Goal: Task Accomplishment & Management: Complete application form

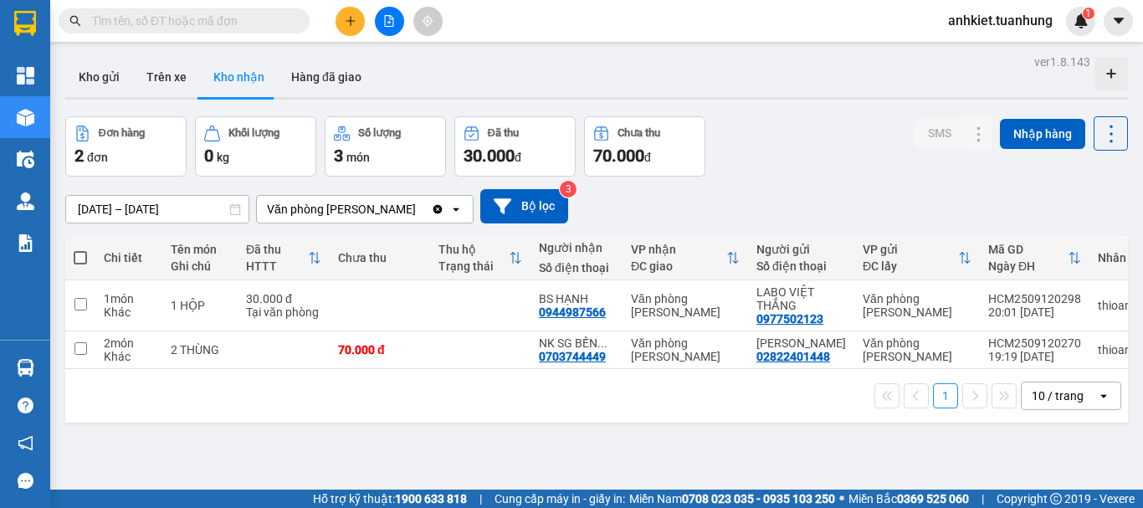
click at [347, 32] on button at bounding box center [350, 21] width 29 height 29
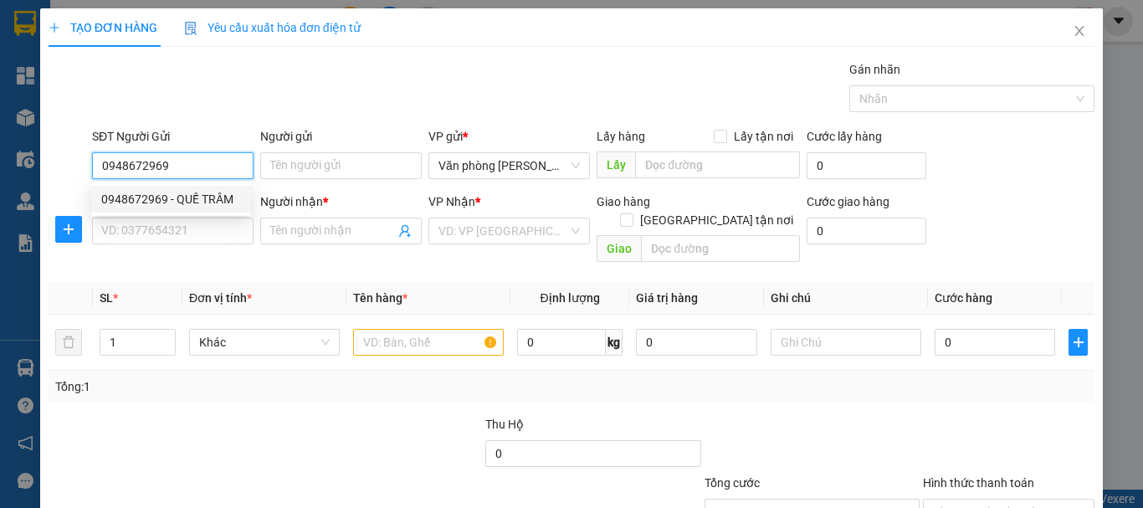
click at [211, 208] on div "0948672969 - QUẾ TRÂM" at bounding box center [171, 199] width 160 height 27
type input "0948672969"
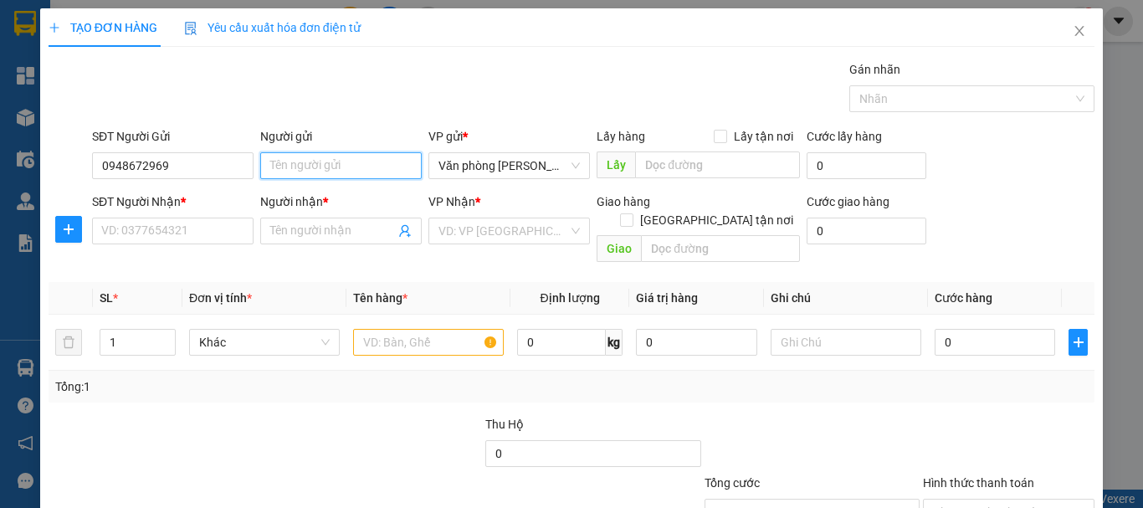
click at [326, 162] on input "Người gửi" at bounding box center [341, 165] width 162 height 27
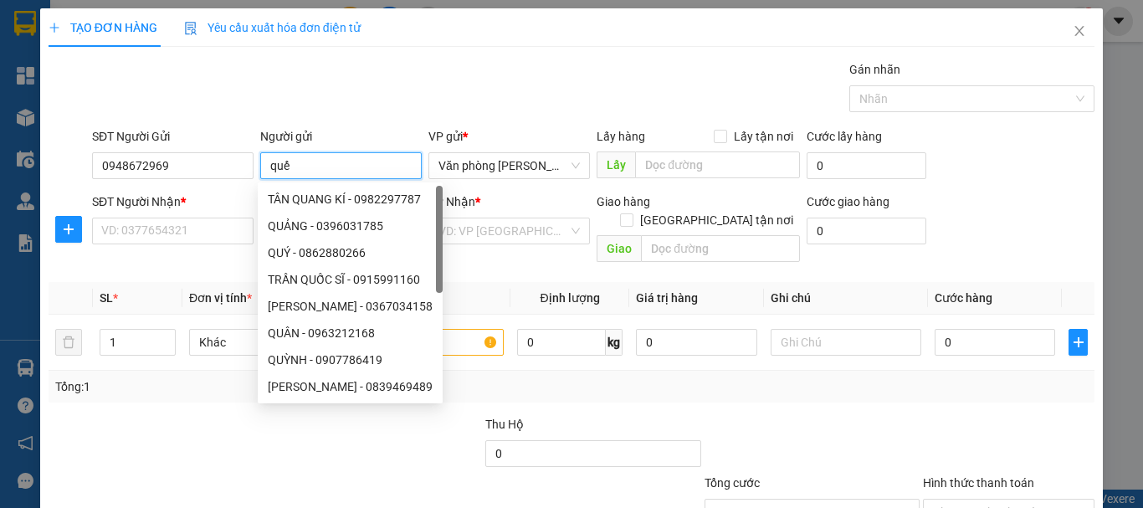
click at [326, 162] on input "quế" at bounding box center [341, 165] width 162 height 27
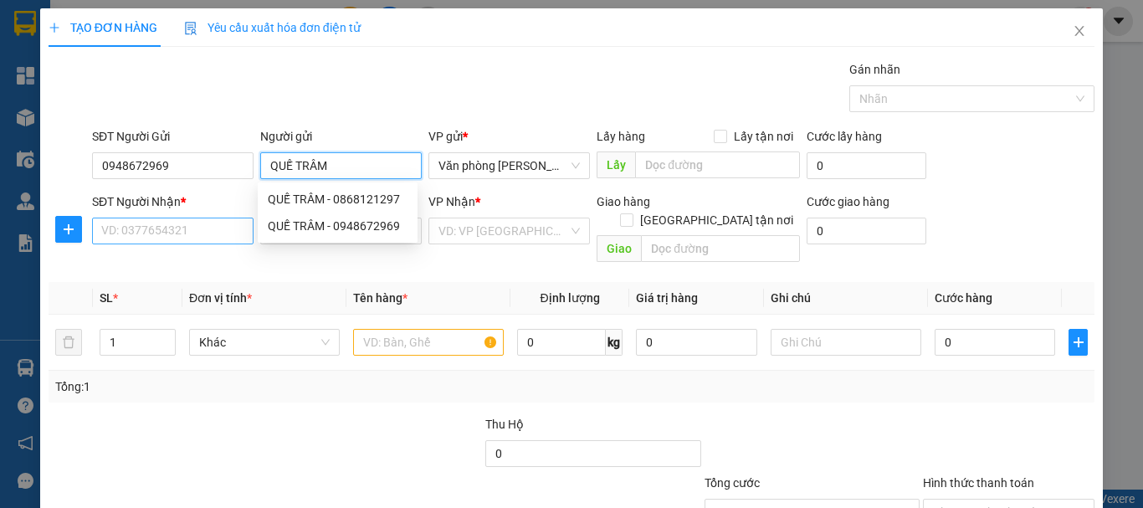
type input "QUẾ TRÂM"
click at [202, 223] on input "SĐT Người Nhận *" at bounding box center [173, 231] width 162 height 27
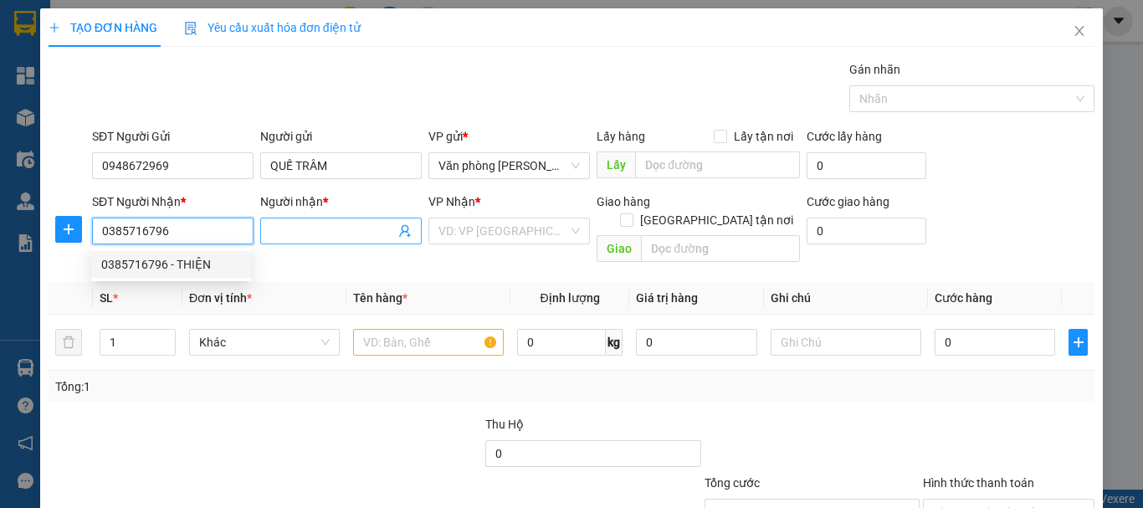
type input "0385716796"
click at [365, 234] on input "Người nhận *" at bounding box center [332, 231] width 125 height 18
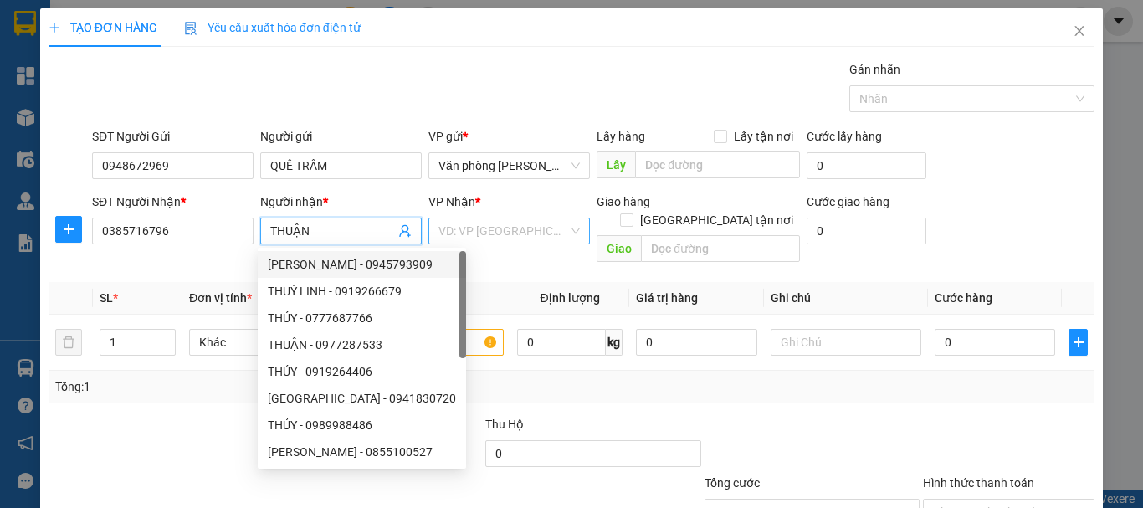
type input "THUẬN"
click at [455, 242] on input "search" at bounding box center [504, 230] width 130 height 25
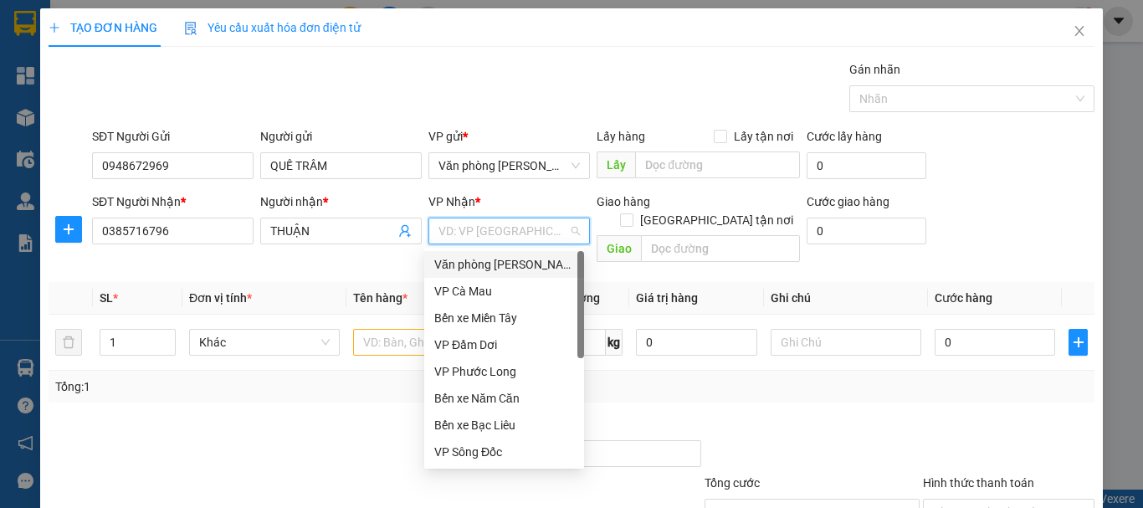
click at [477, 266] on div "Văn phòng [PERSON_NAME]" at bounding box center [504, 264] width 140 height 18
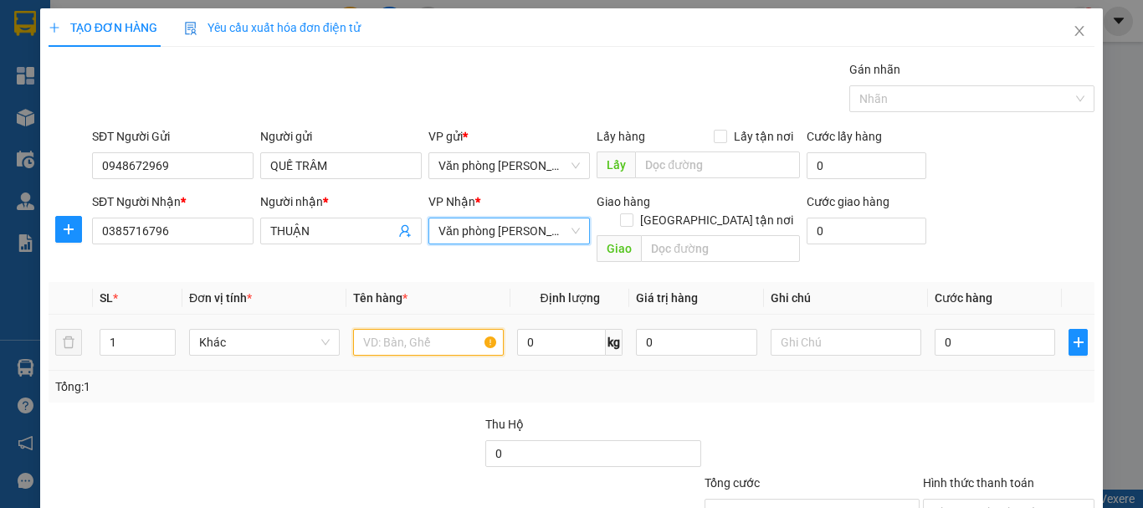
click at [434, 331] on input "text" at bounding box center [428, 342] width 151 height 27
type input "."
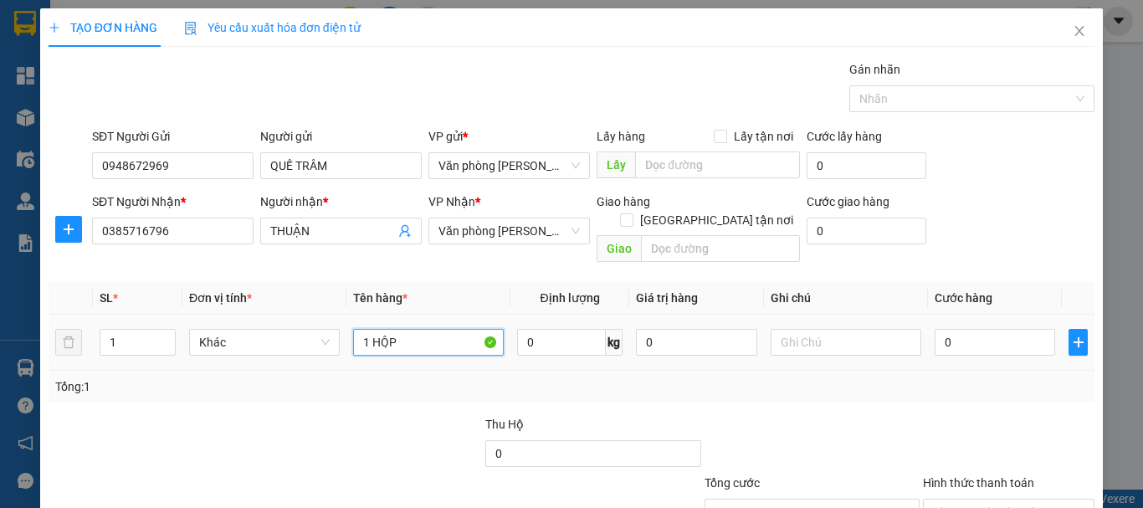
click at [420, 329] on input "1 HỘP" at bounding box center [428, 342] width 151 height 27
type input "+"
type input "1 THÙNG"
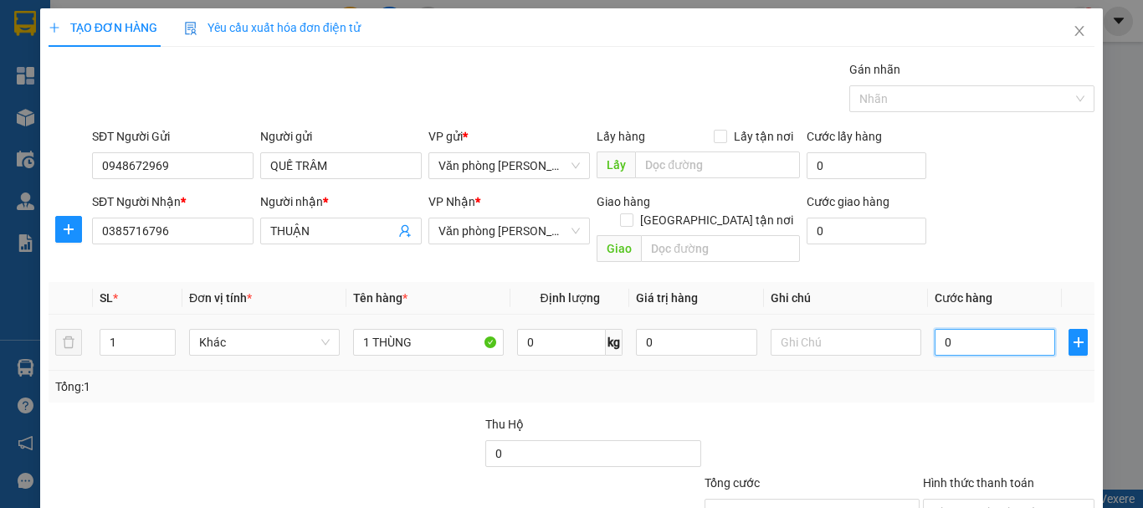
click at [949, 329] on input "0" at bounding box center [995, 342] width 121 height 27
type input "+3"
type input "3"
type input "+30"
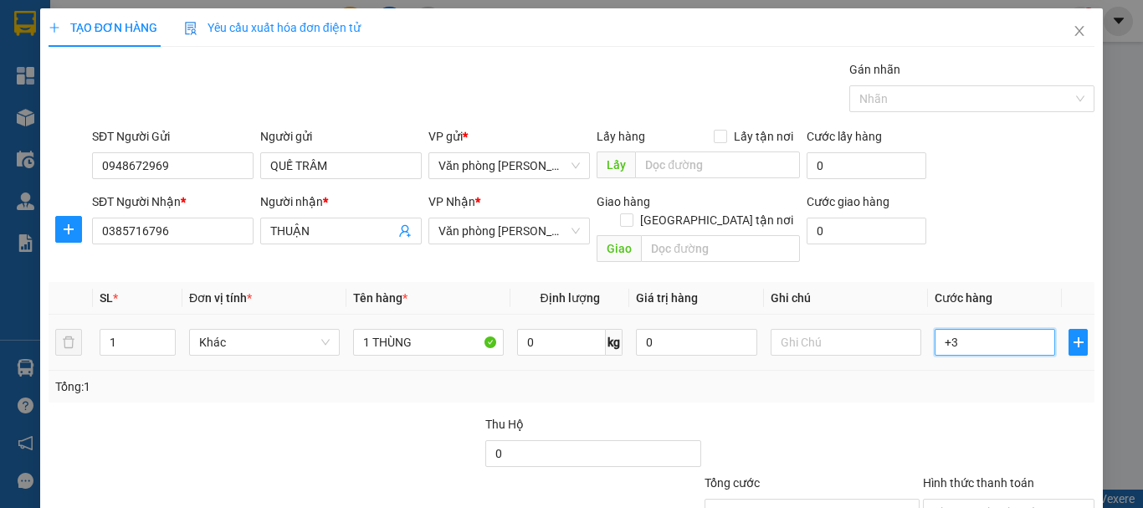
type input "30"
click at [928, 363] on div "SL * Đơn vị tính * Tên hàng * Định lượng Giá trị hàng Ghi chú Cước hàng 1 Khác …" at bounding box center [572, 342] width 1046 height 121
type input "30.000"
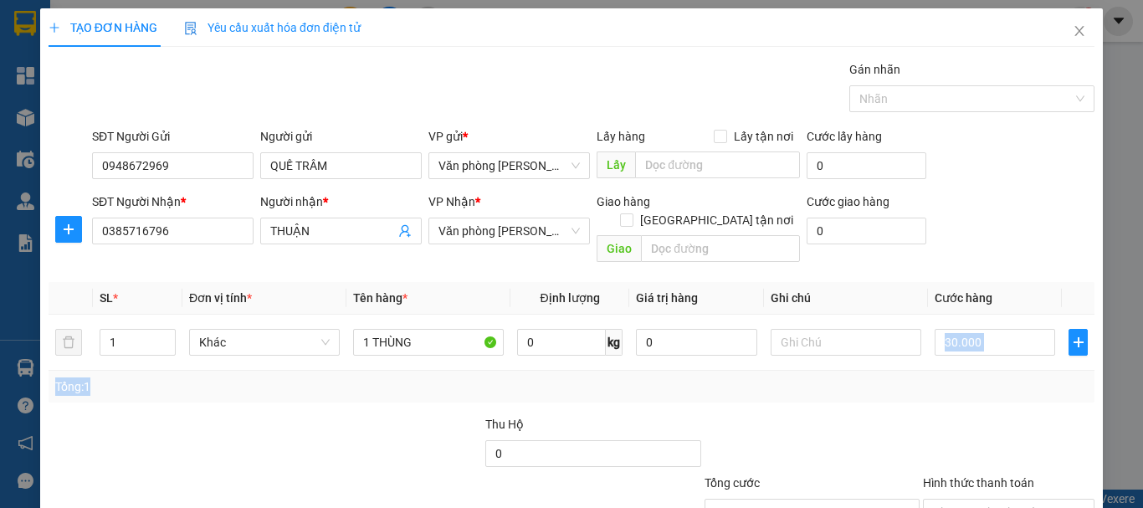
scroll to position [111, 0]
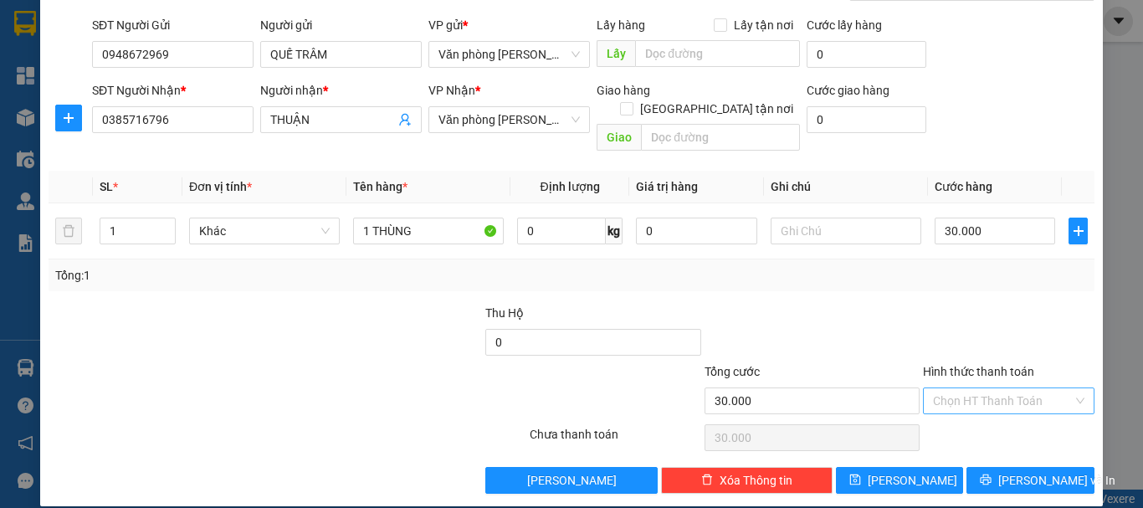
click at [1005, 388] on input "Hình thức thanh toán" at bounding box center [1003, 400] width 140 height 25
click at [992, 413] on div "Tại văn phòng" at bounding box center [999, 416] width 150 height 18
type input "0"
click at [1000, 467] on button "[PERSON_NAME] và In" at bounding box center [1031, 480] width 128 height 27
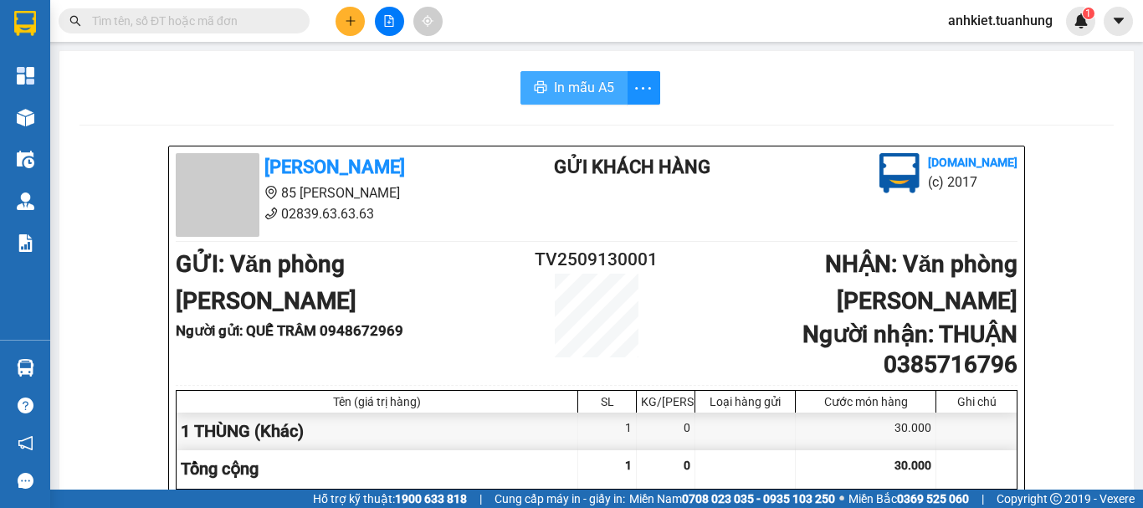
click at [578, 73] on button "In mẫu A5" at bounding box center [574, 87] width 107 height 33
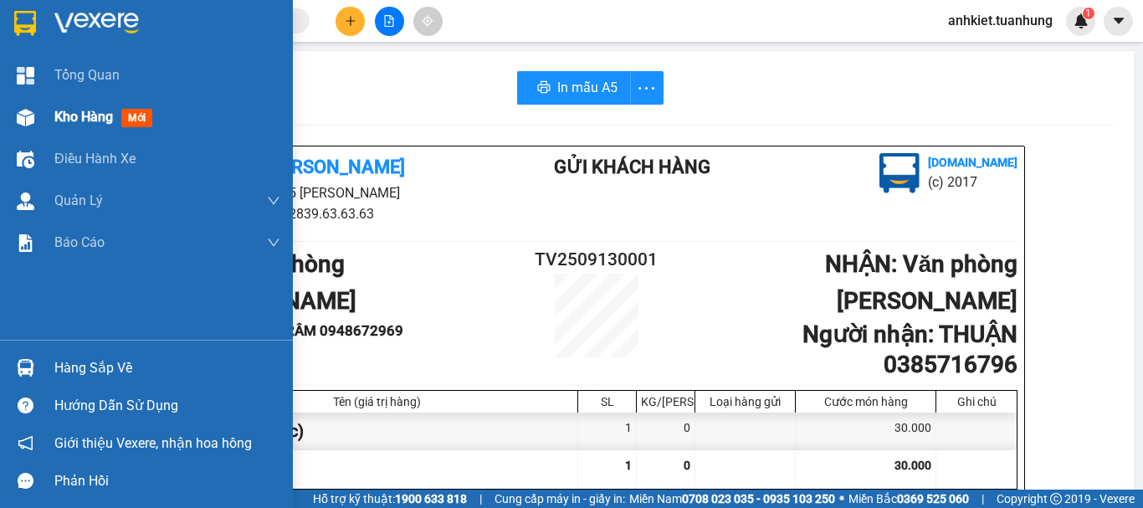
click at [80, 109] on span "Kho hàng" at bounding box center [83, 117] width 59 height 16
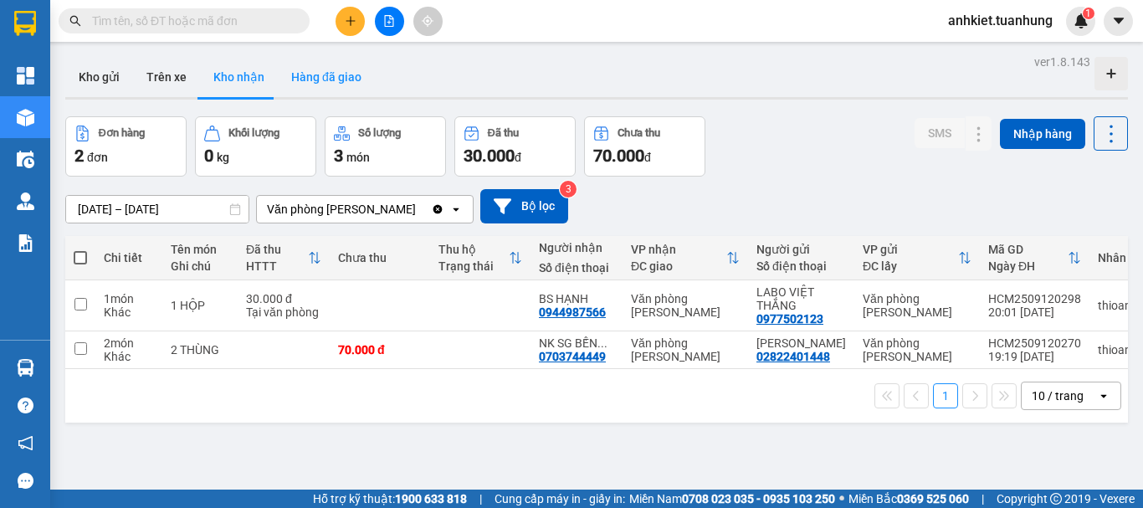
click at [332, 87] on button "Hàng đã giao" at bounding box center [326, 77] width 97 height 40
